Goal: Check status: Check status

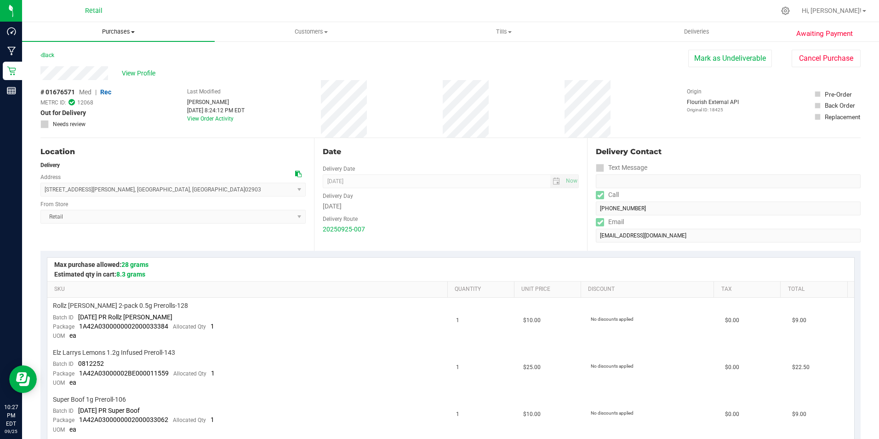
click at [122, 34] on span "Purchases" at bounding box center [118, 32] width 193 height 8
click at [54, 70] on span "Fulfillment" at bounding box center [50, 67] width 57 height 8
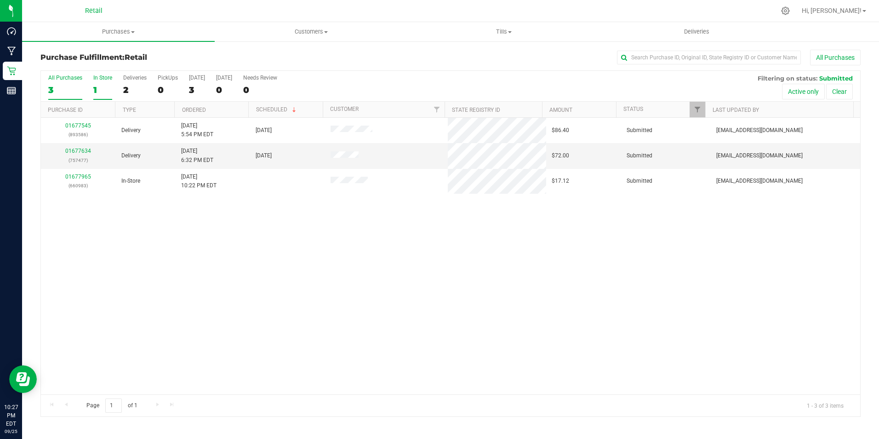
click at [103, 89] on div "1" at bounding box center [102, 90] width 19 height 11
click at [0, 0] on input "In Store 1" at bounding box center [0, 0] width 0 height 0
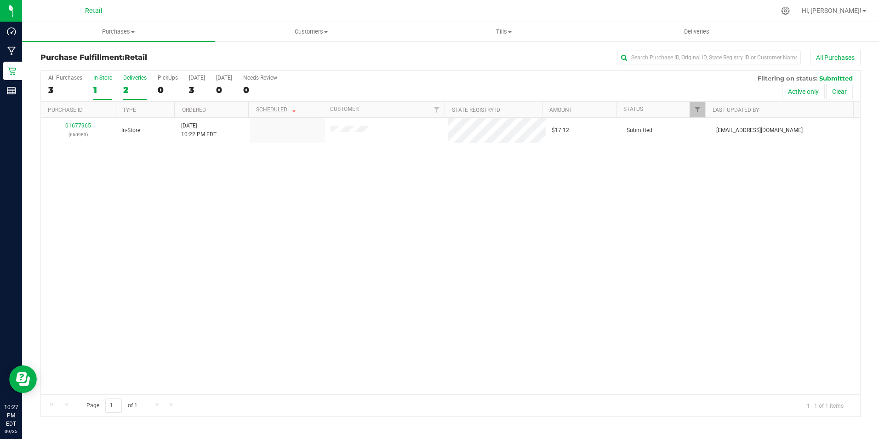
click at [128, 82] on label "Deliveries 2" at bounding box center [134, 87] width 23 height 25
click at [0, 0] on input "Deliveries 2" at bounding box center [0, 0] width 0 height 0
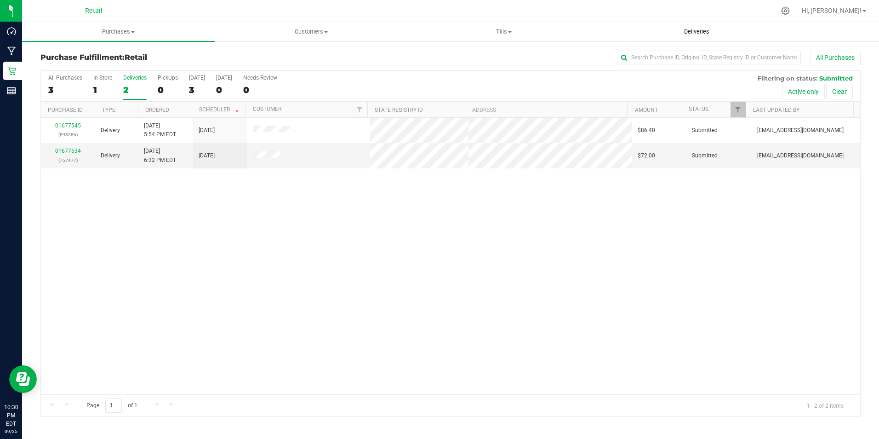
click at [692, 33] on span "Deliveries" at bounding box center [697, 32] width 50 height 8
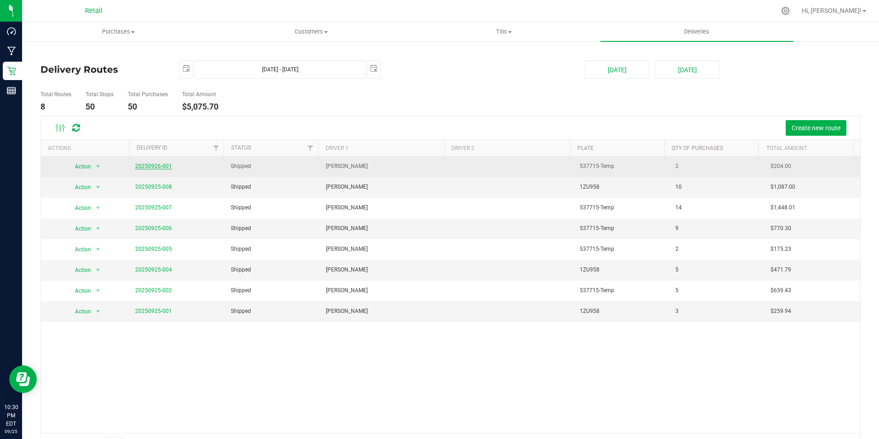
click at [154, 165] on link "20250926-001" at bounding box center [153, 166] width 37 height 6
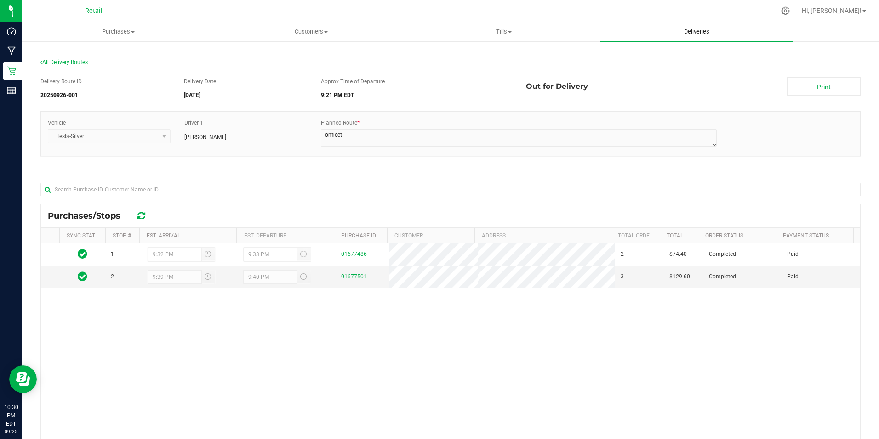
click at [707, 30] on span "Deliveries" at bounding box center [697, 32] width 50 height 8
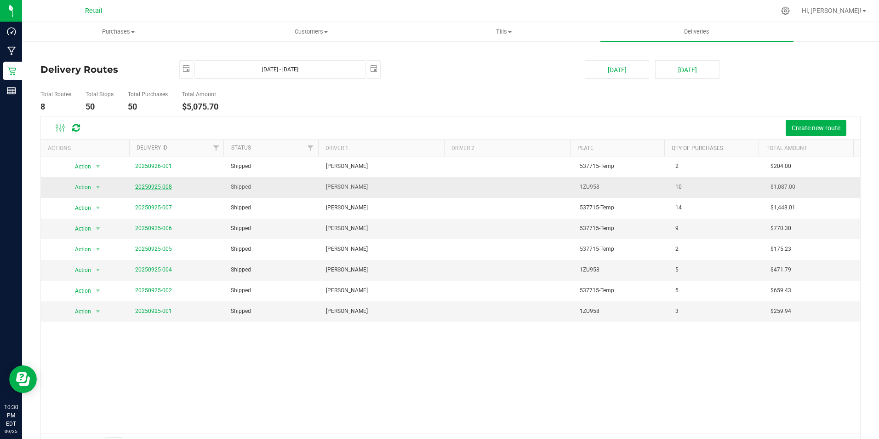
click at [154, 188] on link "20250925-008" at bounding box center [153, 187] width 37 height 6
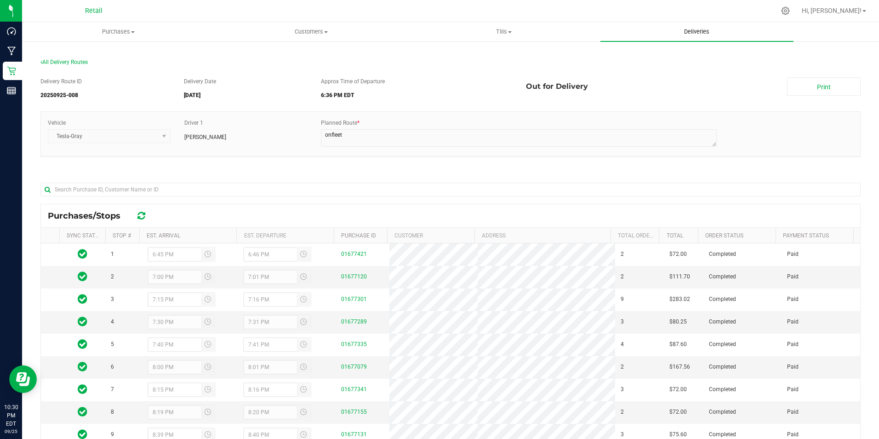
click at [700, 31] on span "Deliveries" at bounding box center [697, 32] width 50 height 8
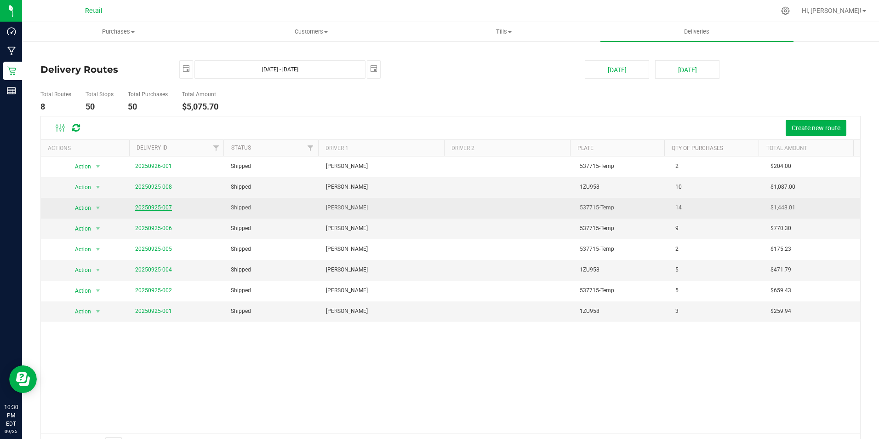
click at [154, 208] on link "20250925-007" at bounding box center [153, 207] width 37 height 6
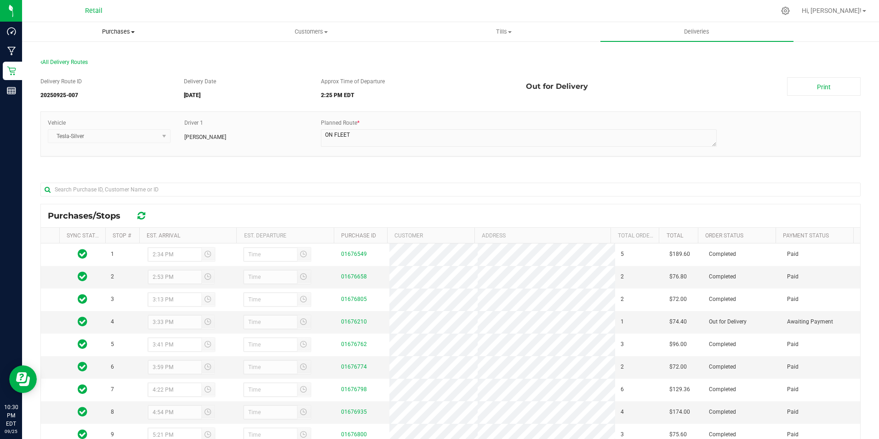
click at [127, 30] on span "Purchases" at bounding box center [119, 32] width 192 height 8
click at [67, 63] on span "Fulfillment" at bounding box center [50, 67] width 57 height 8
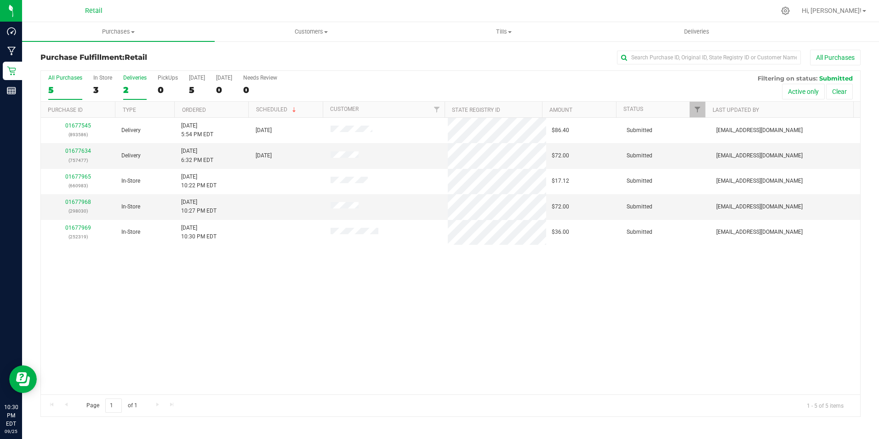
click at [142, 83] on label "Deliveries 2" at bounding box center [134, 87] width 23 height 25
click at [0, 0] on input "Deliveries 2" at bounding box center [0, 0] width 0 height 0
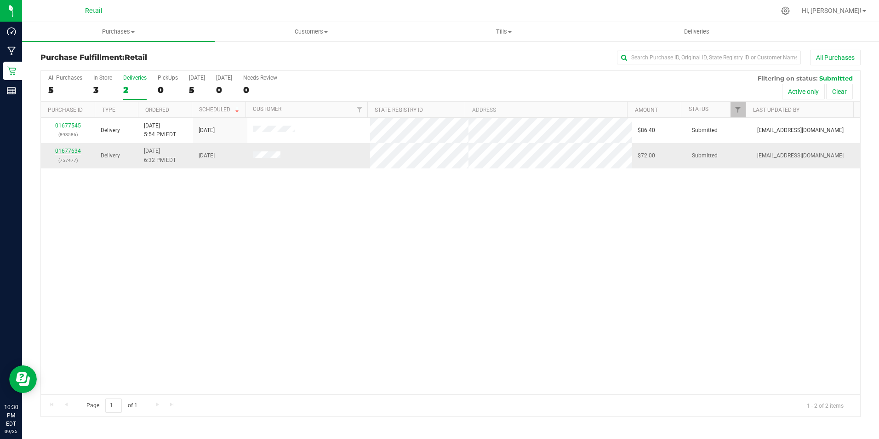
click at [64, 150] on link "01677634" at bounding box center [68, 151] width 26 height 6
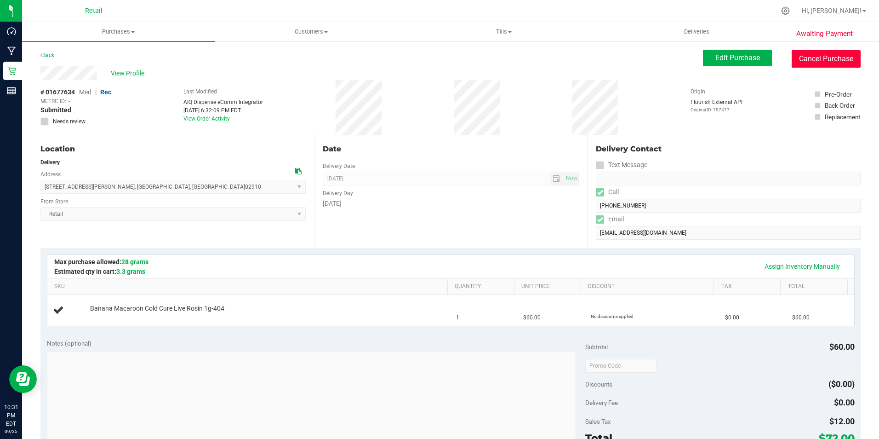
drag, startPoint x: 801, startPoint y: 61, endPoint x: 477, endPoint y: 58, distance: 323.8
click at [801, 61] on button "Cancel Purchase" at bounding box center [826, 58] width 69 height 17
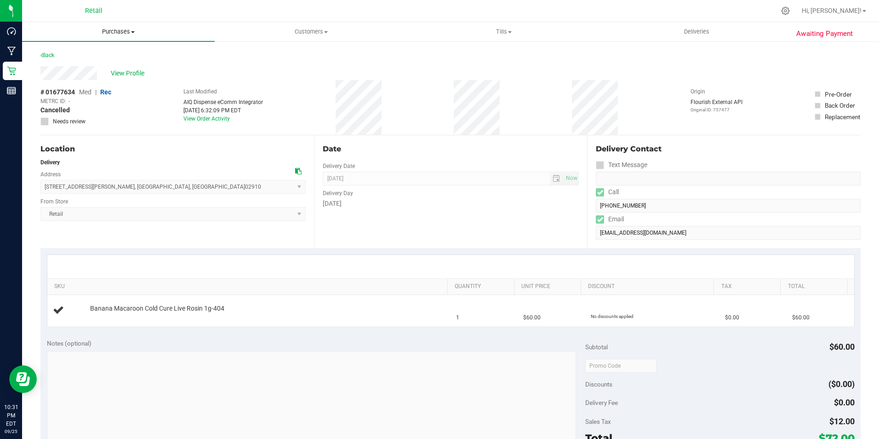
click at [112, 29] on span "Purchases" at bounding box center [118, 32] width 193 height 8
click at [75, 54] on span "Summary of purchases" at bounding box center [69, 56] width 94 height 8
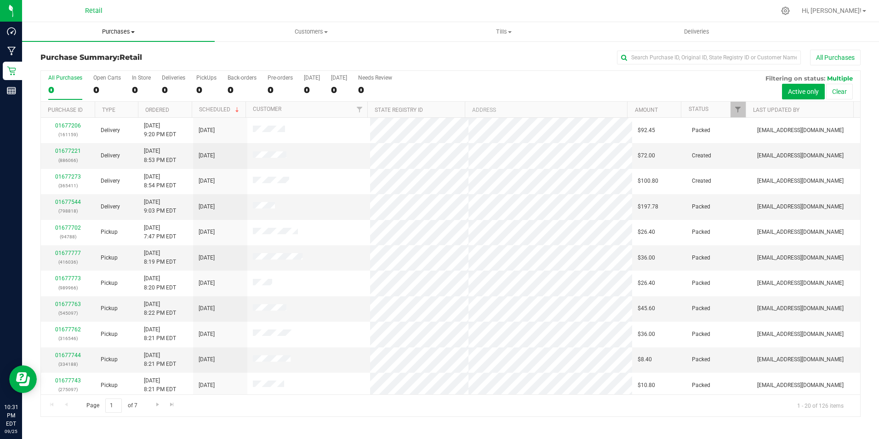
click at [119, 25] on uib-tab-heading "Purchases Summary of purchases Fulfillment All purchases" at bounding box center [118, 31] width 193 height 19
click at [78, 61] on li "Fulfillment" at bounding box center [118, 66] width 193 height 11
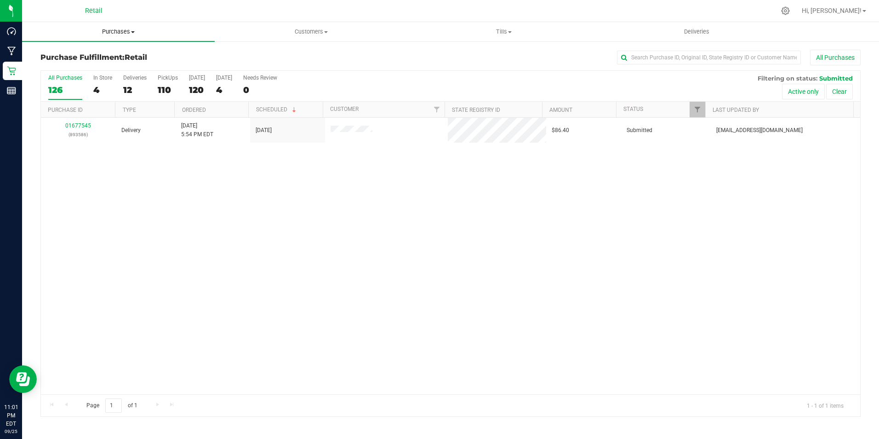
click at [128, 33] on span "Purchases" at bounding box center [118, 32] width 193 height 8
click at [98, 53] on span "Summary of purchases" at bounding box center [69, 56] width 94 height 8
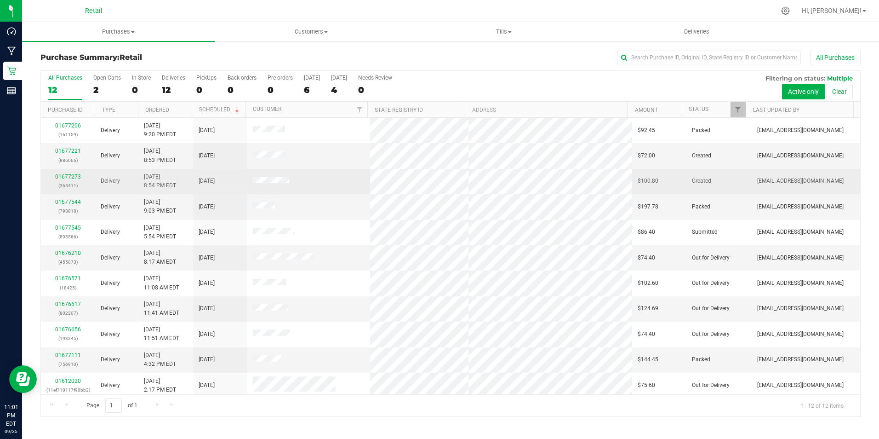
scroll to position [29, 0]
